Goal: Information Seeking & Learning: Learn about a topic

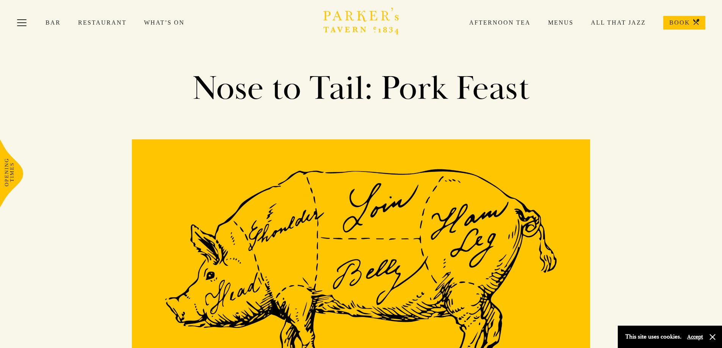
click at [524, 22] on link "Afternoon Tea" at bounding box center [491, 23] width 79 height 8
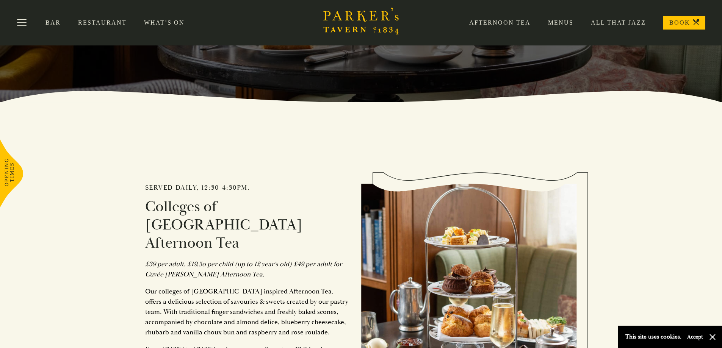
scroll to position [189, 0]
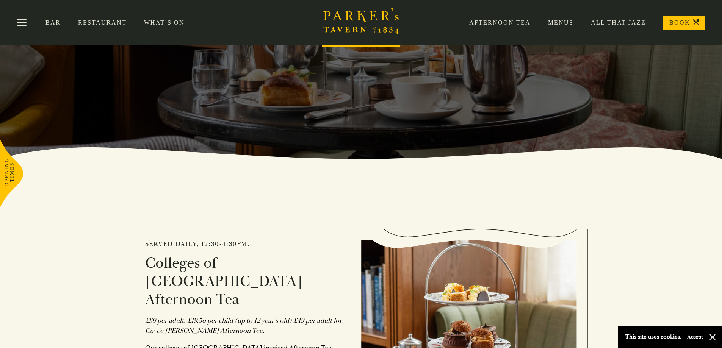
click at [565, 19] on link "Menus" at bounding box center [551, 23] width 43 height 8
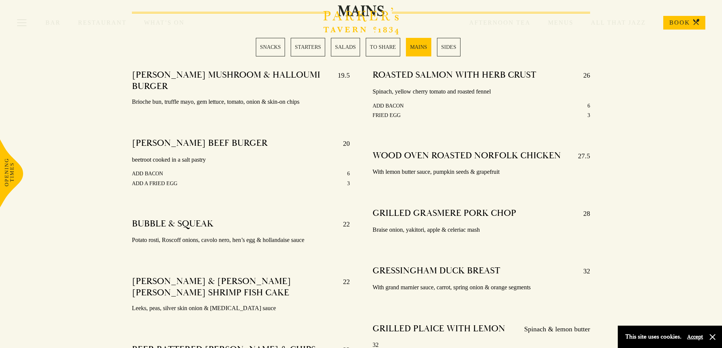
scroll to position [1288, 0]
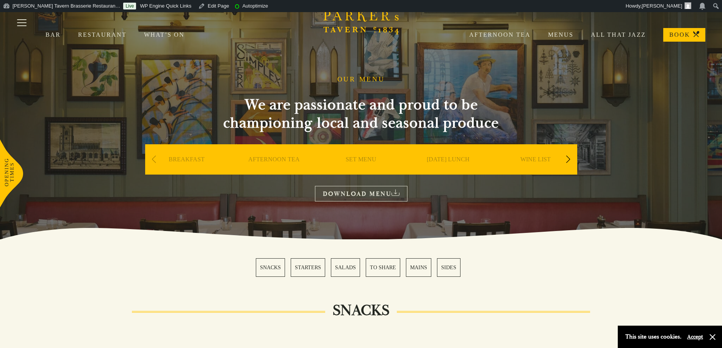
click at [568, 163] on div "Next slide" at bounding box center [568, 159] width 10 height 17
click at [568, 161] on div "Next slide" at bounding box center [568, 159] width 10 height 17
click at [568, 160] on div "Next slide" at bounding box center [568, 159] width 10 height 17
click at [453, 156] on link "DESSERT" at bounding box center [448, 171] width 27 height 30
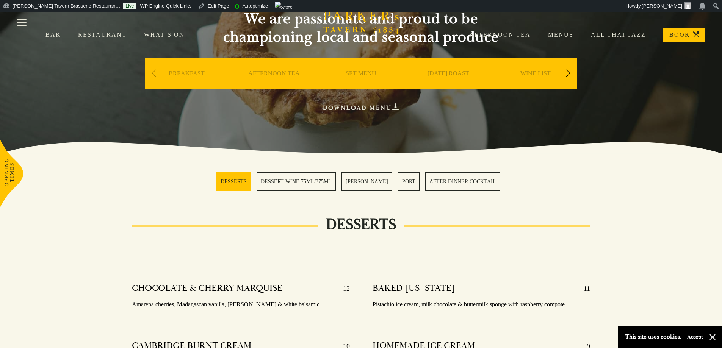
scroll to position [76, 0]
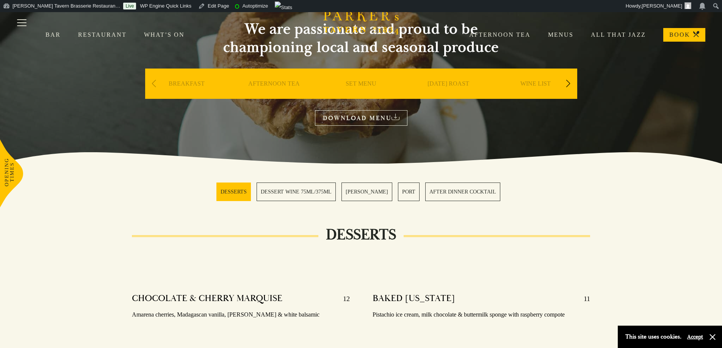
click at [569, 86] on div "Next slide" at bounding box center [568, 83] width 10 height 17
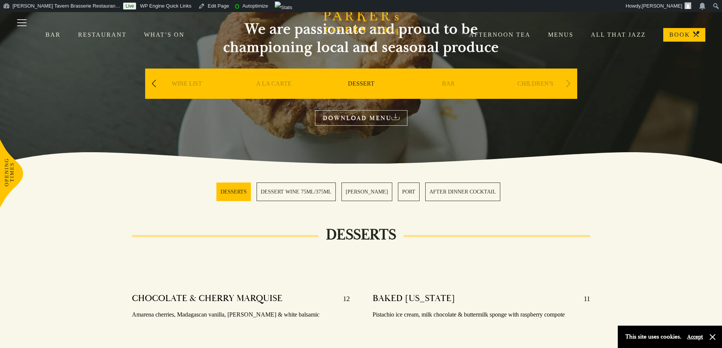
click at [439, 86] on div "BAR" at bounding box center [448, 95] width 83 height 53
click at [444, 83] on link "BAR" at bounding box center [448, 95] width 13 height 30
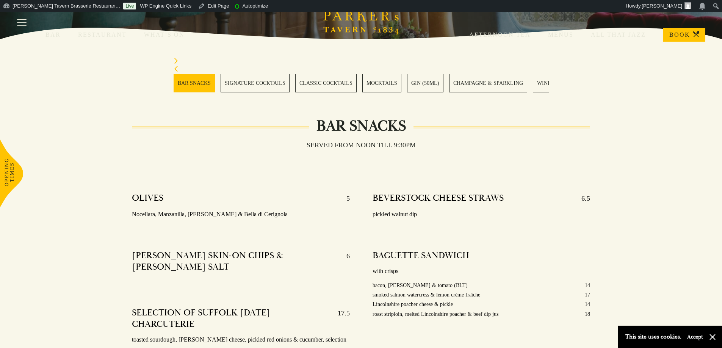
scroll to position [76, 0]
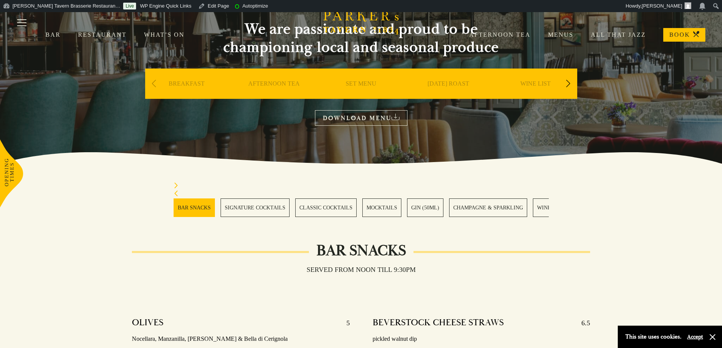
click at [568, 84] on div "Next slide" at bounding box center [568, 83] width 10 height 17
click at [444, 81] on link "DESSERT" at bounding box center [448, 95] width 27 height 30
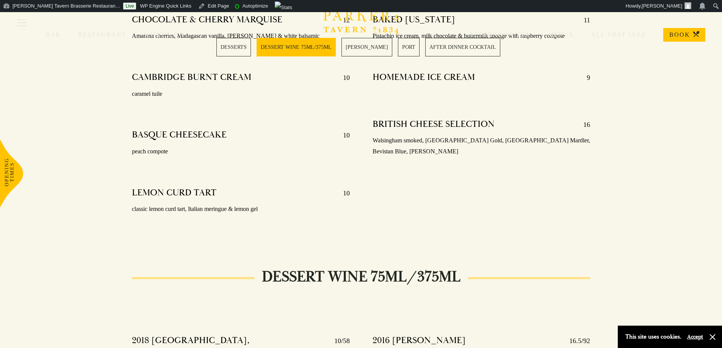
scroll to position [379, 0]
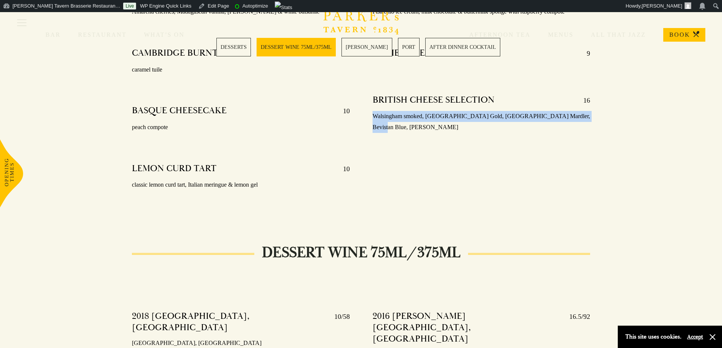
drag, startPoint x: 373, startPoint y: 116, endPoint x: 577, endPoint y: 114, distance: 204.6
click at [577, 113] on p "Walsingham smoked, [GEOGRAPHIC_DATA] Gold, [GEOGRAPHIC_DATA] Mardler, Bevistan …" at bounding box center [481, 122] width 218 height 22
copy p "Walsingham smoked, [GEOGRAPHIC_DATA] Gold, [GEOGRAPHIC_DATA] Mardler, Bevistan …"
